Goal: Check status: Check status

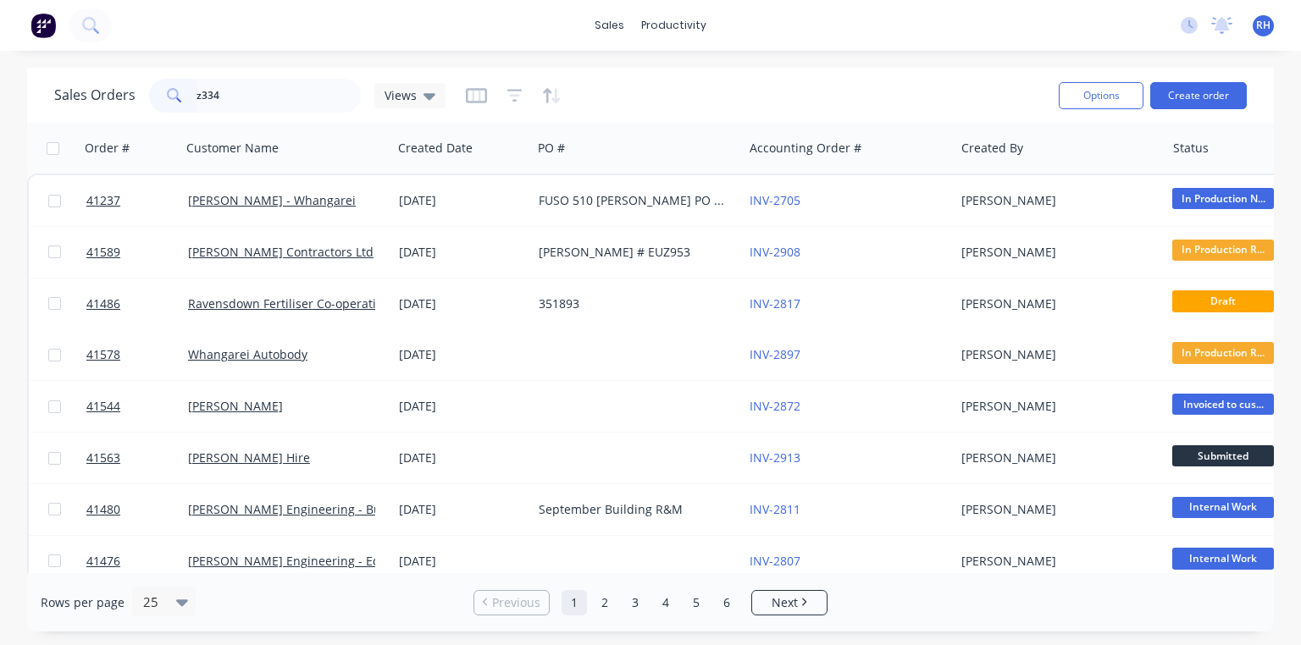
type input "z3340"
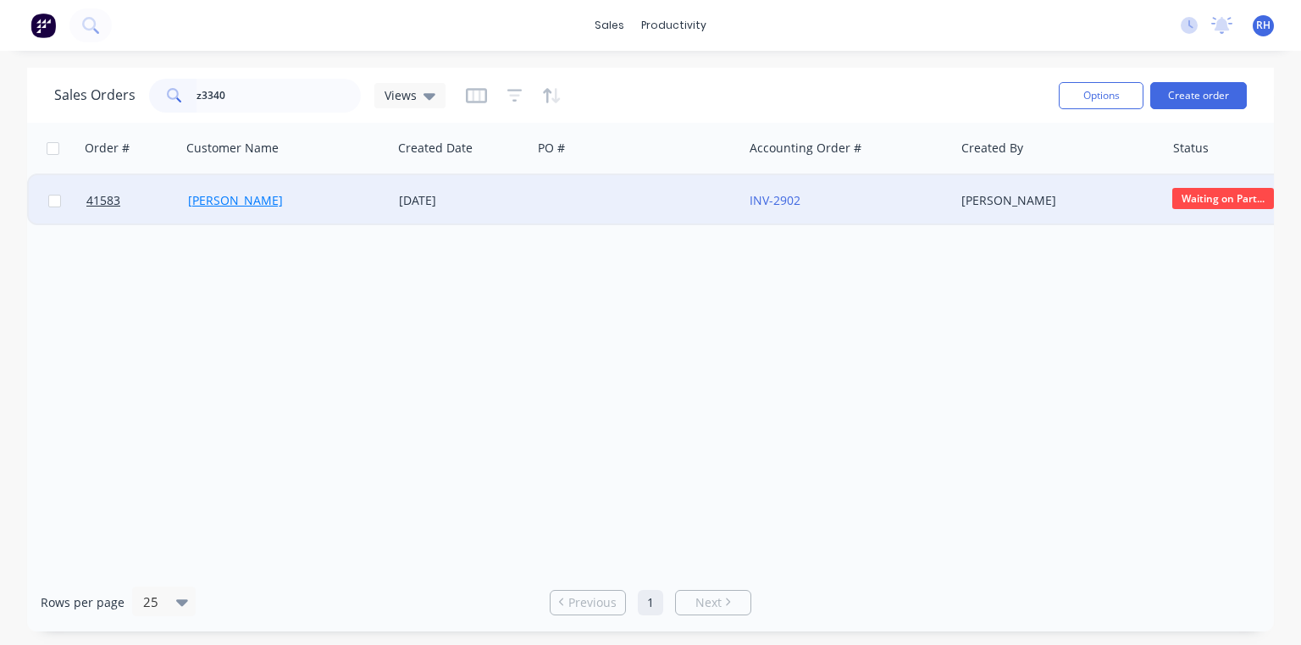
click at [233, 200] on link "[PERSON_NAME]" at bounding box center [235, 200] width 95 height 16
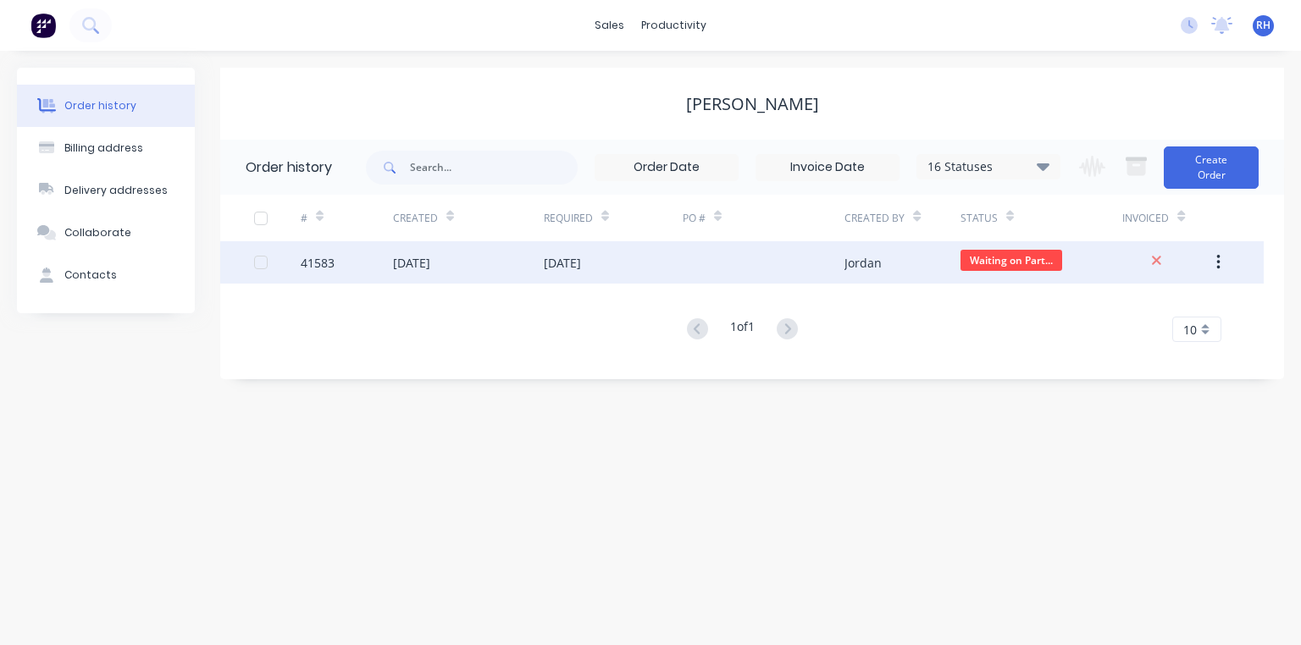
click at [581, 267] on div "[DATE]" at bounding box center [562, 263] width 37 height 18
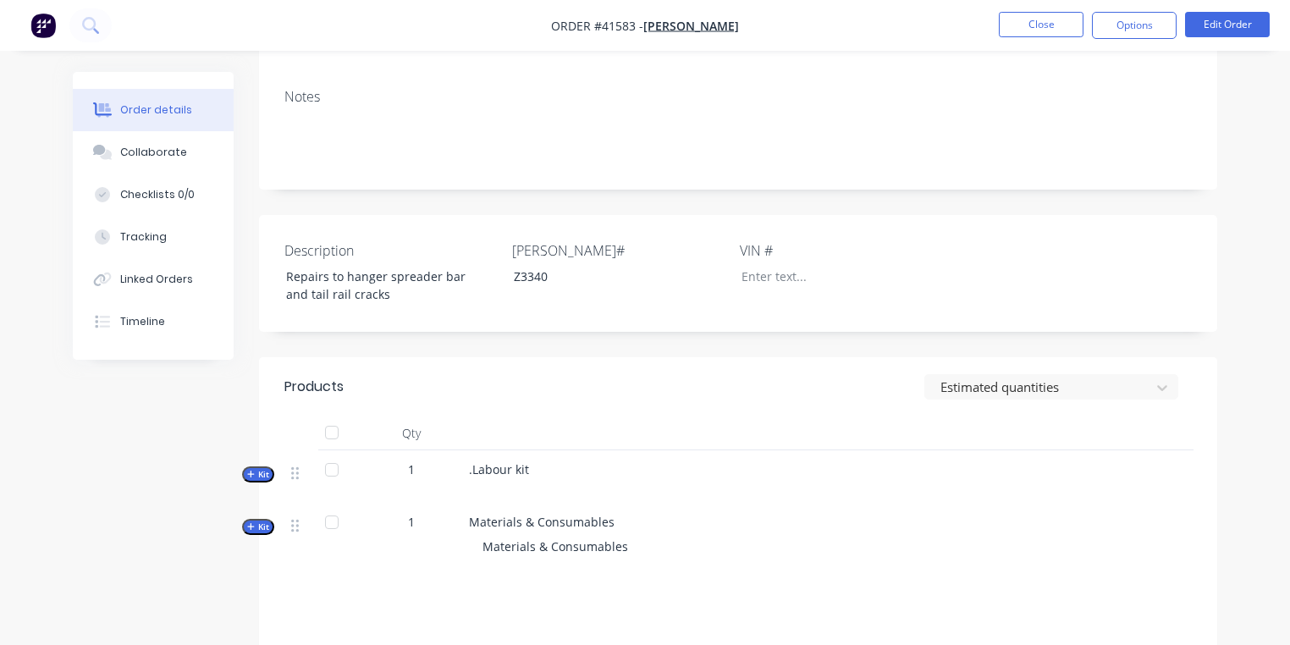
scroll to position [217, 0]
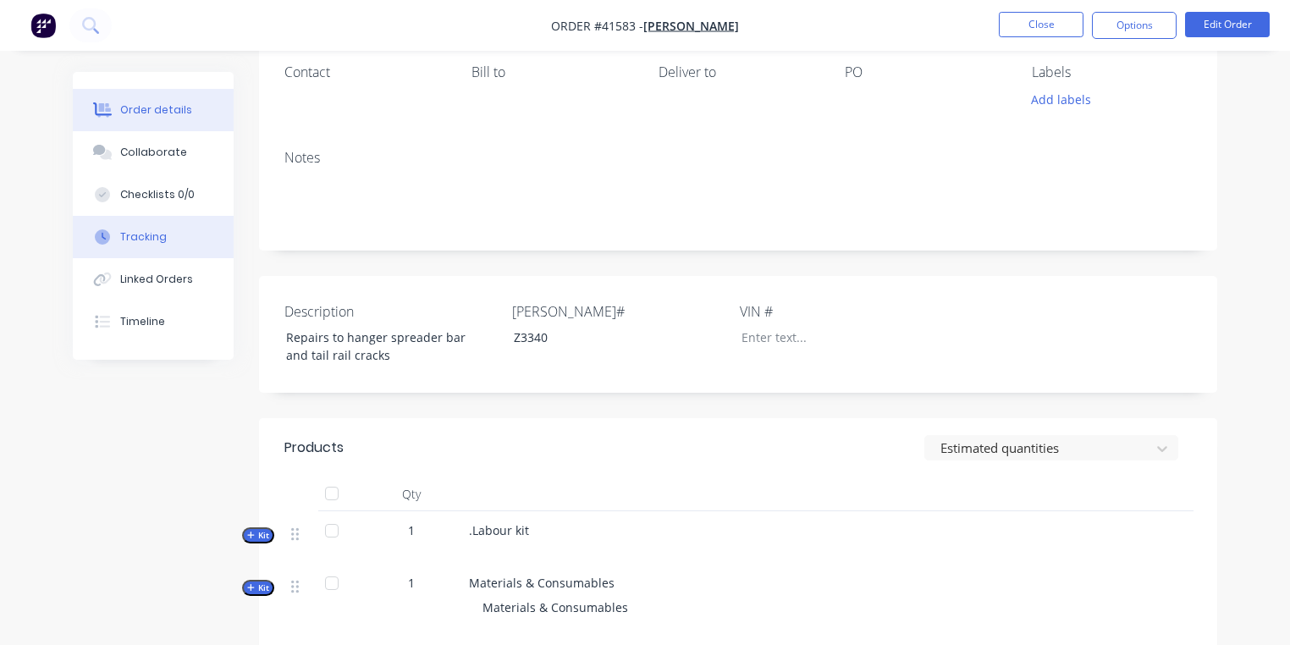
click at [170, 224] on button "Tracking" at bounding box center [153, 237] width 161 height 42
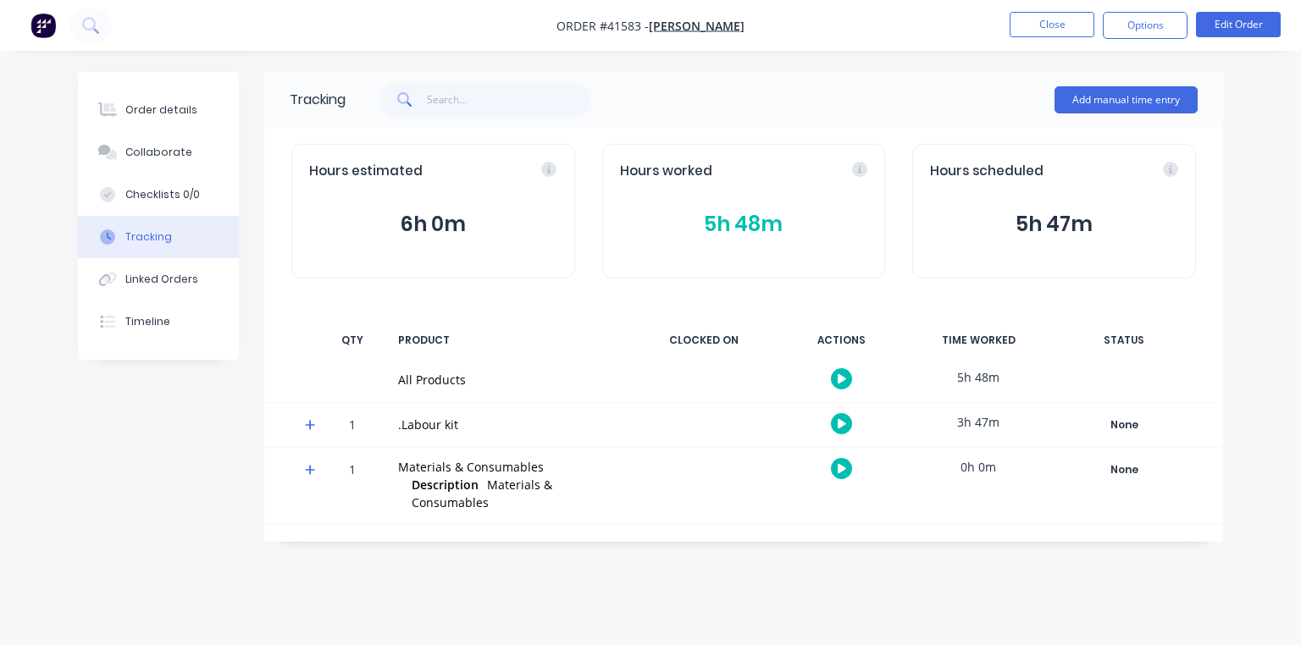
click at [310, 424] on icon at bounding box center [310, 425] width 10 height 10
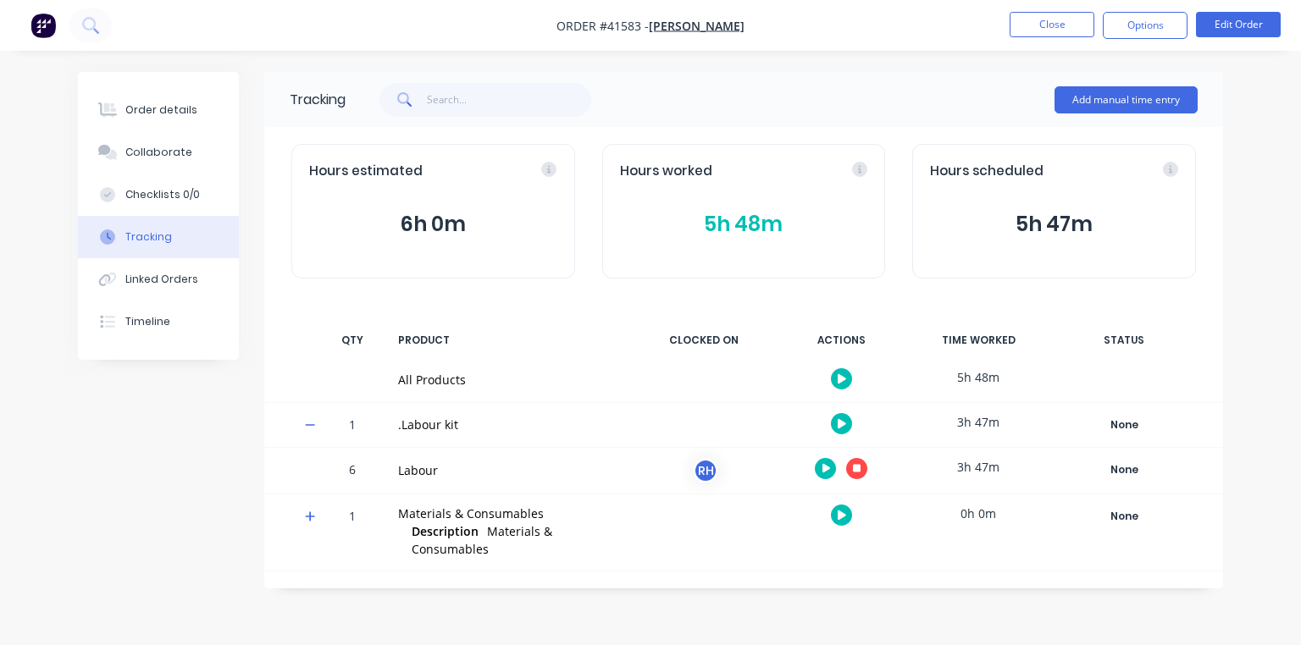
click at [696, 227] on button "5h 48m" at bounding box center [744, 224] width 248 height 32
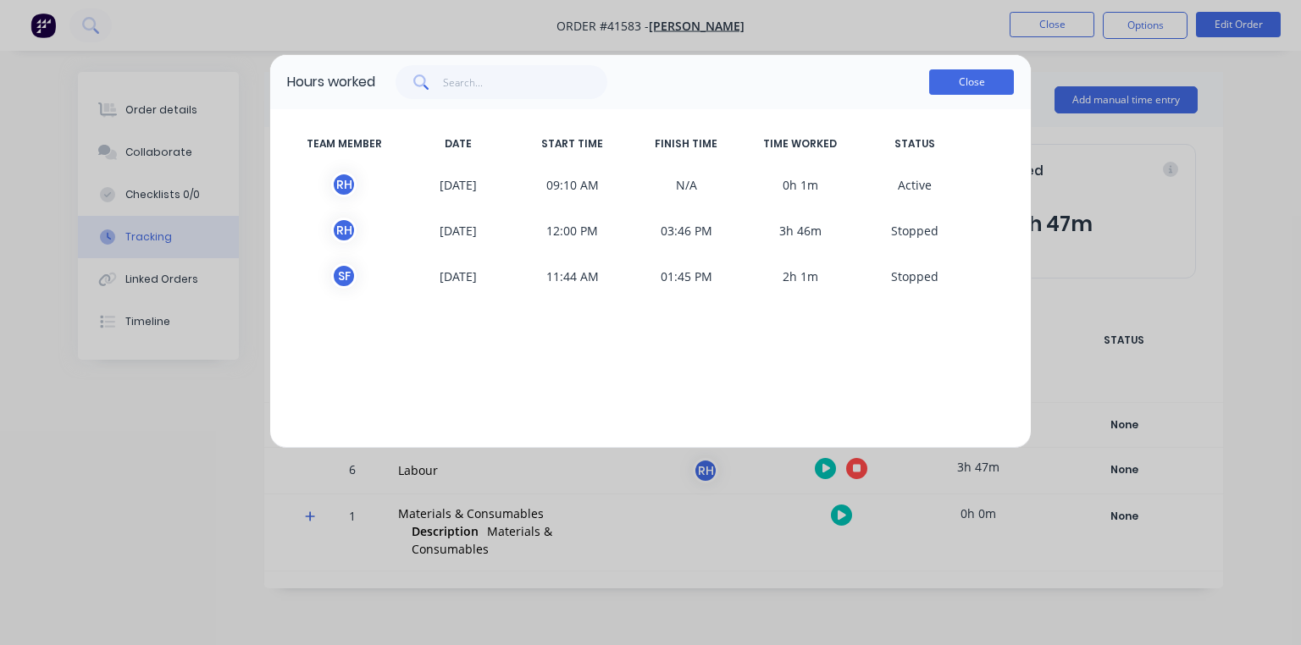
click at [989, 88] on button "Close" at bounding box center [971, 81] width 85 height 25
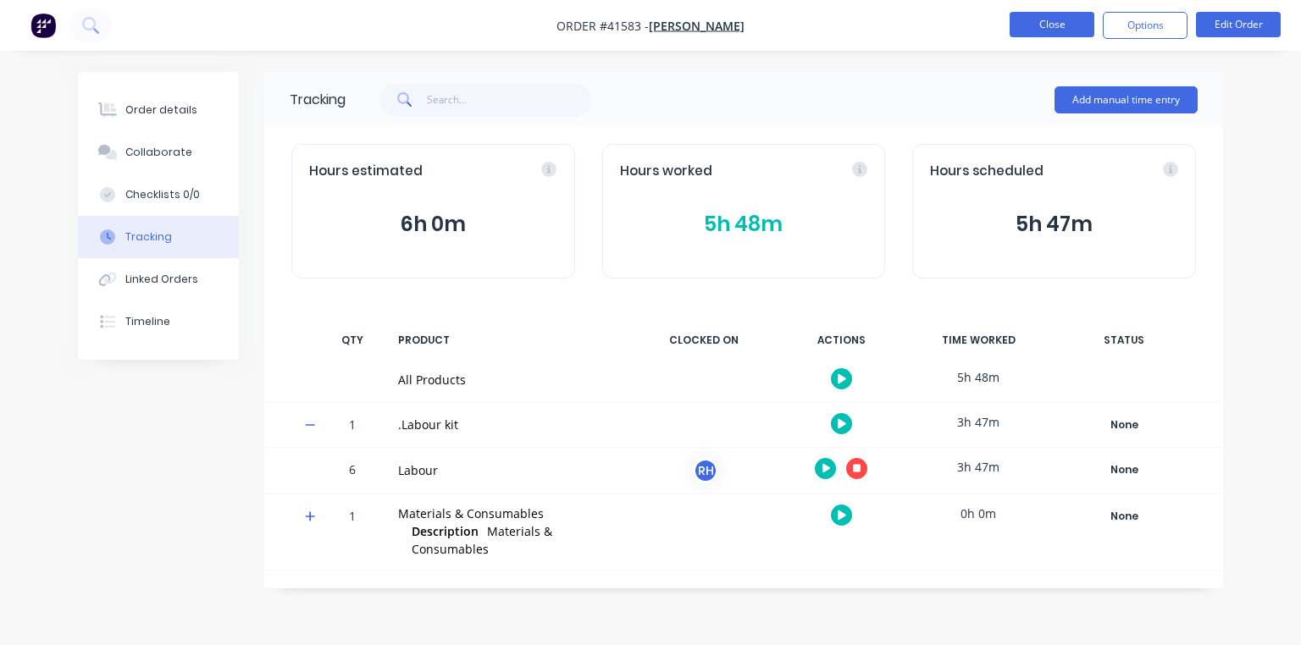
click at [1057, 25] on button "Close" at bounding box center [1051, 24] width 85 height 25
